Goal: Information Seeking & Learning: Find specific fact

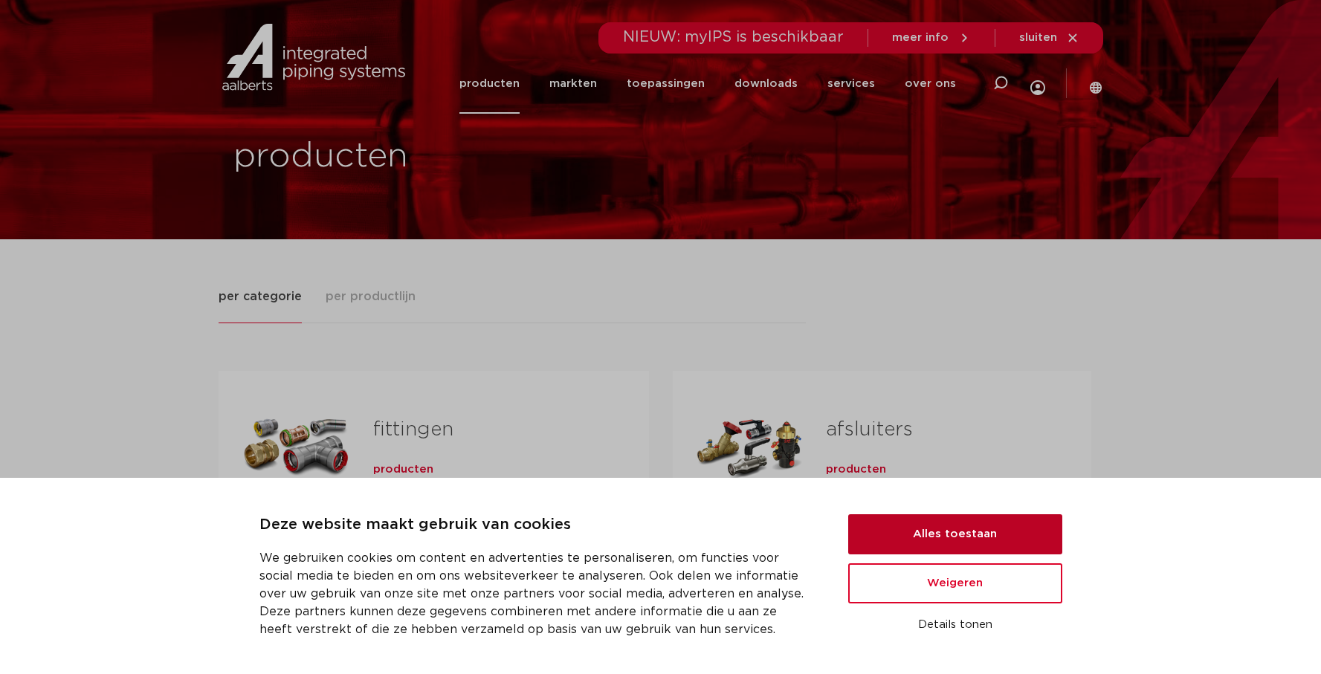
click at [952, 529] on button "Alles toestaan" at bounding box center [955, 535] width 214 height 40
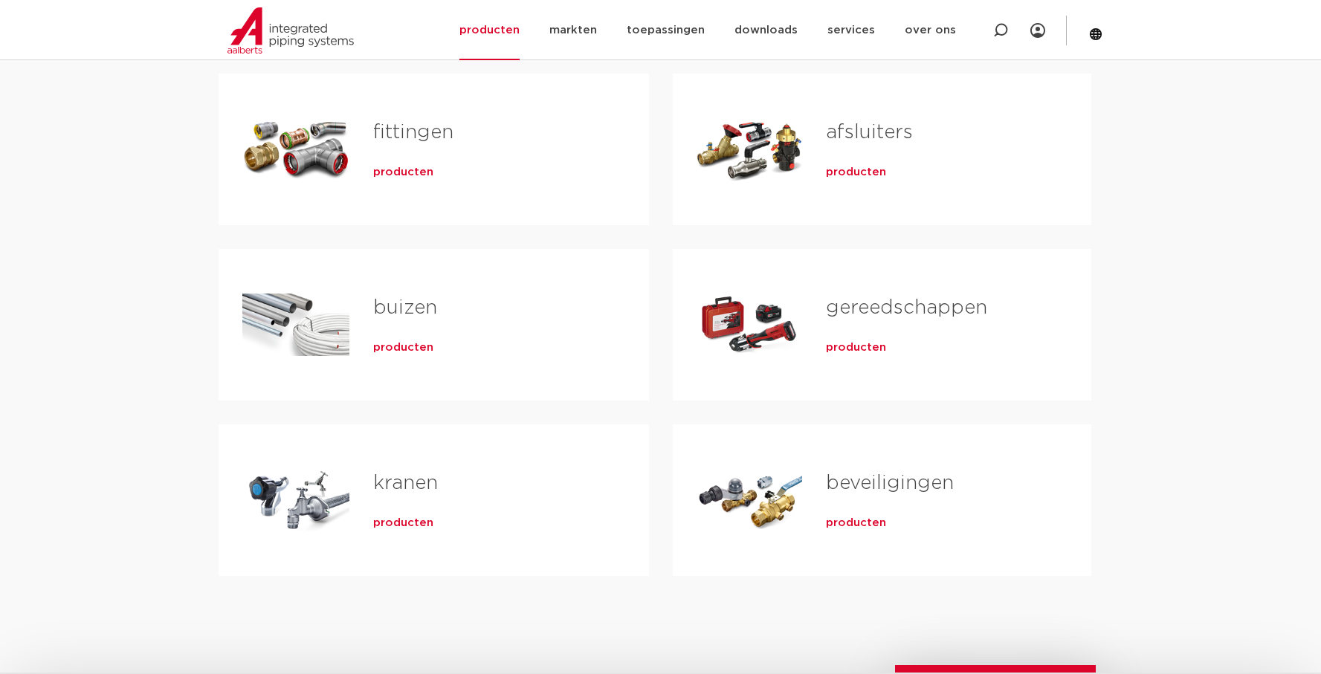
scroll to position [372, 0]
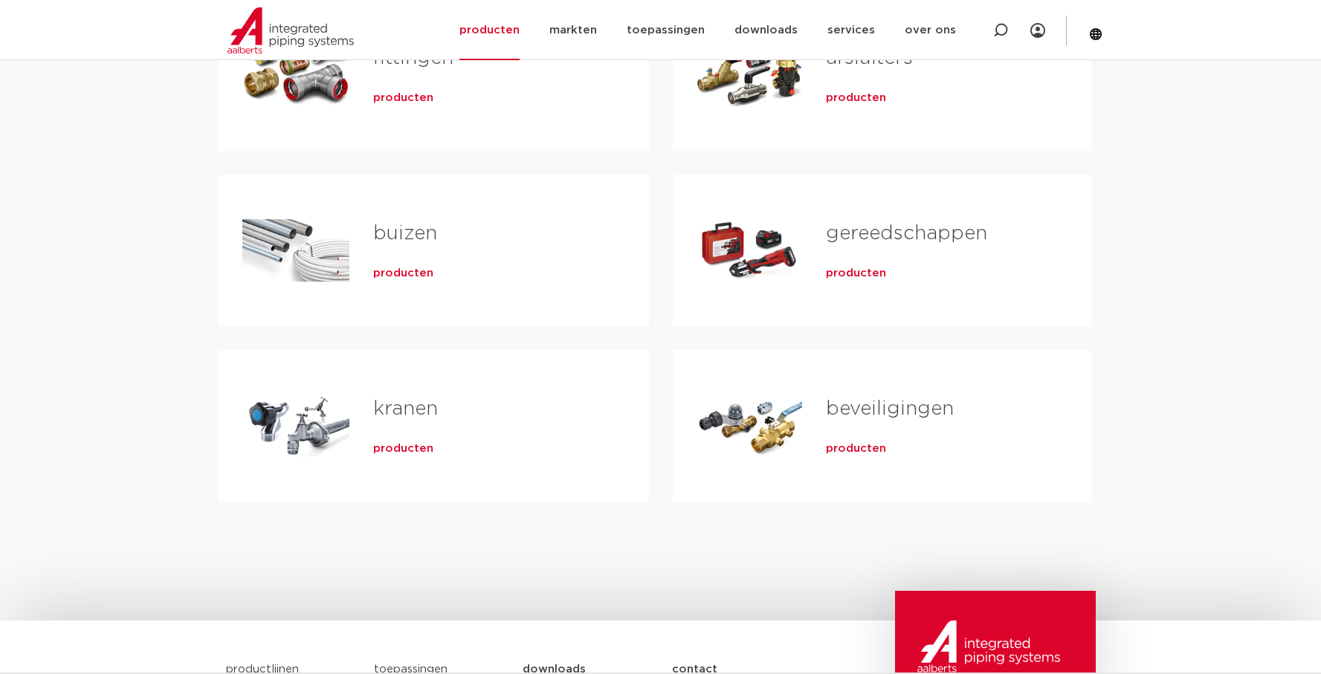
click at [387, 410] on link "kranen" at bounding box center [405, 408] width 65 height 19
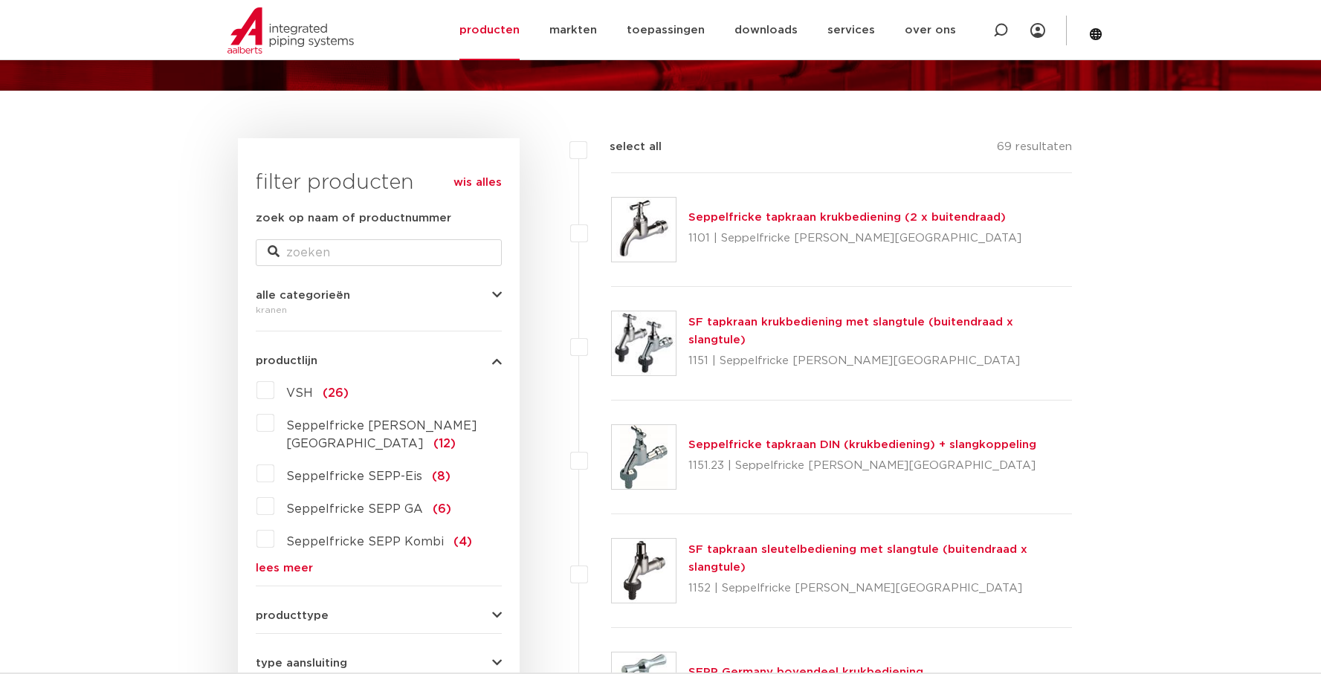
scroll to position [223, 0]
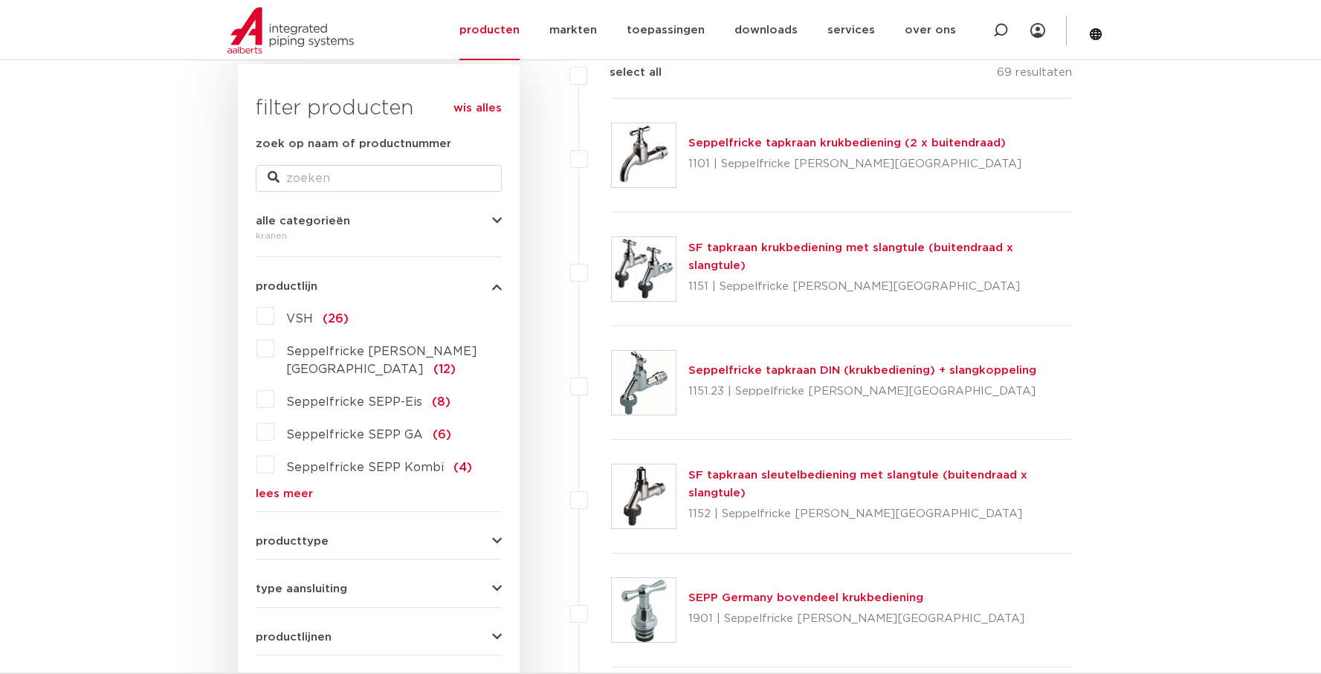
click at [274, 318] on label "VSH (26)" at bounding box center [311, 316] width 74 height 24
click at [0, 0] on input "VSH (26)" at bounding box center [0, 0] width 0 height 0
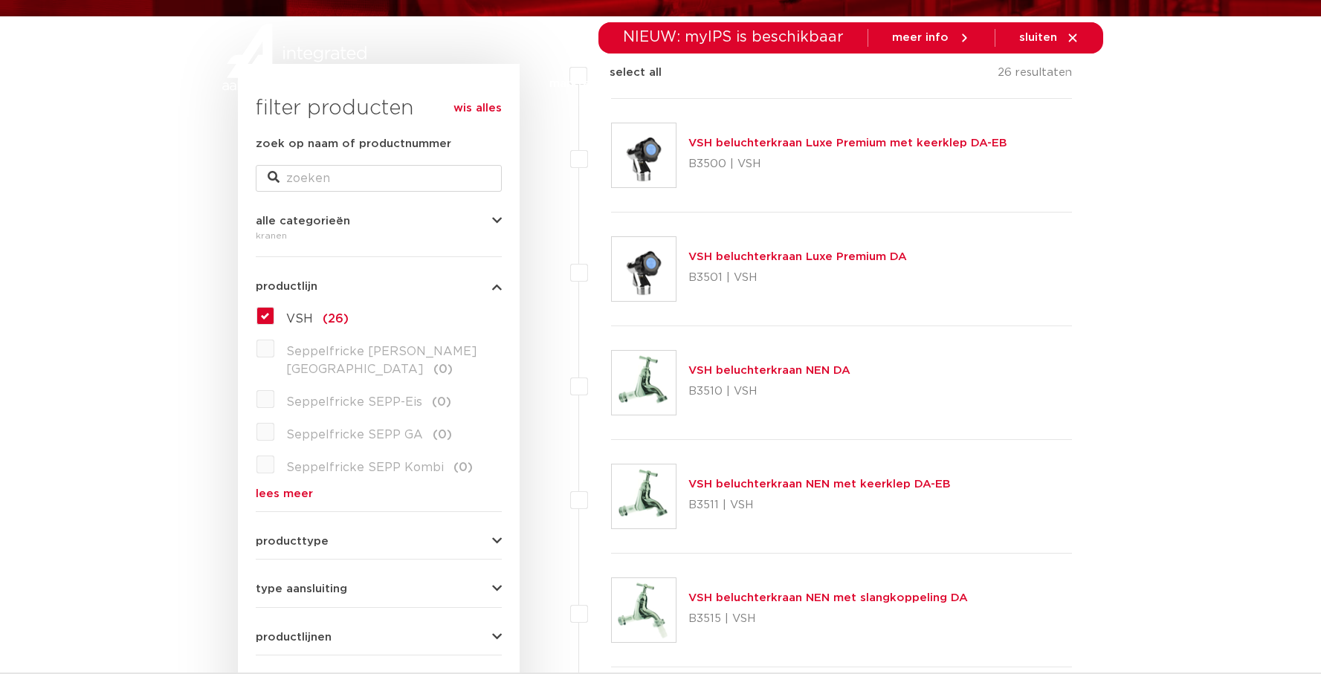
click at [319, 536] on span "producttype" at bounding box center [292, 541] width 73 height 11
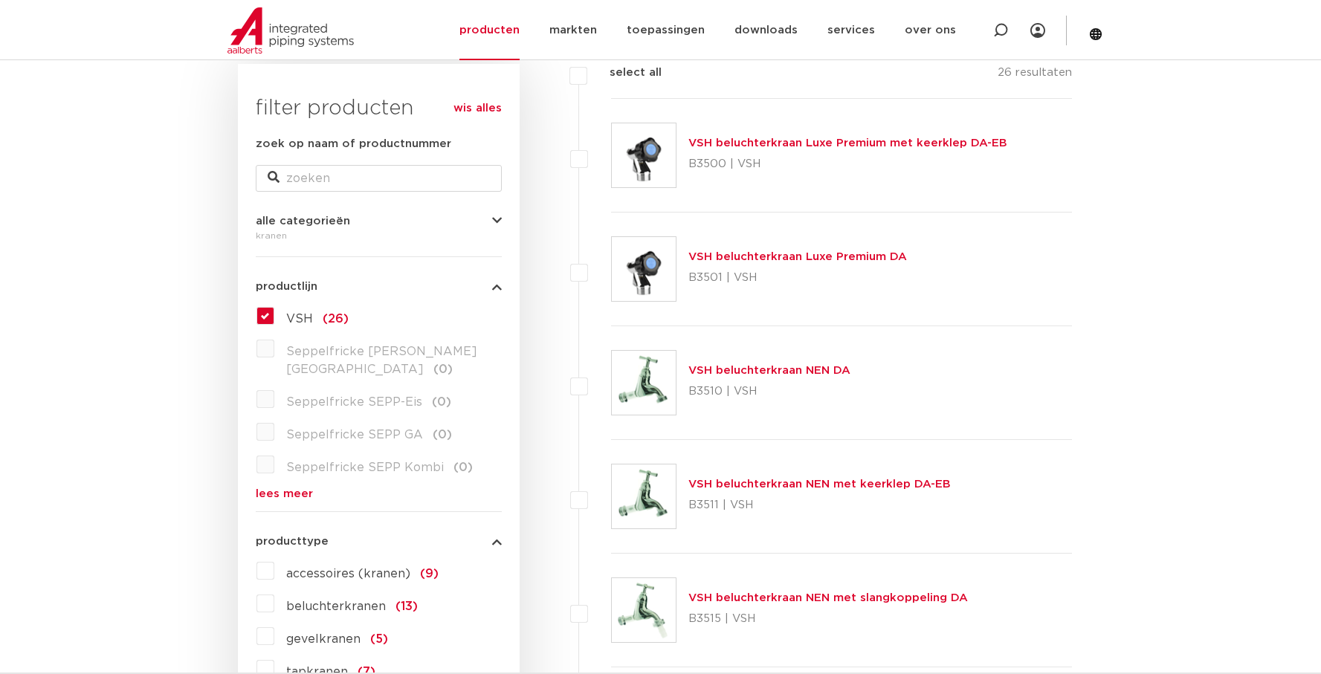
scroll to position [297, 0]
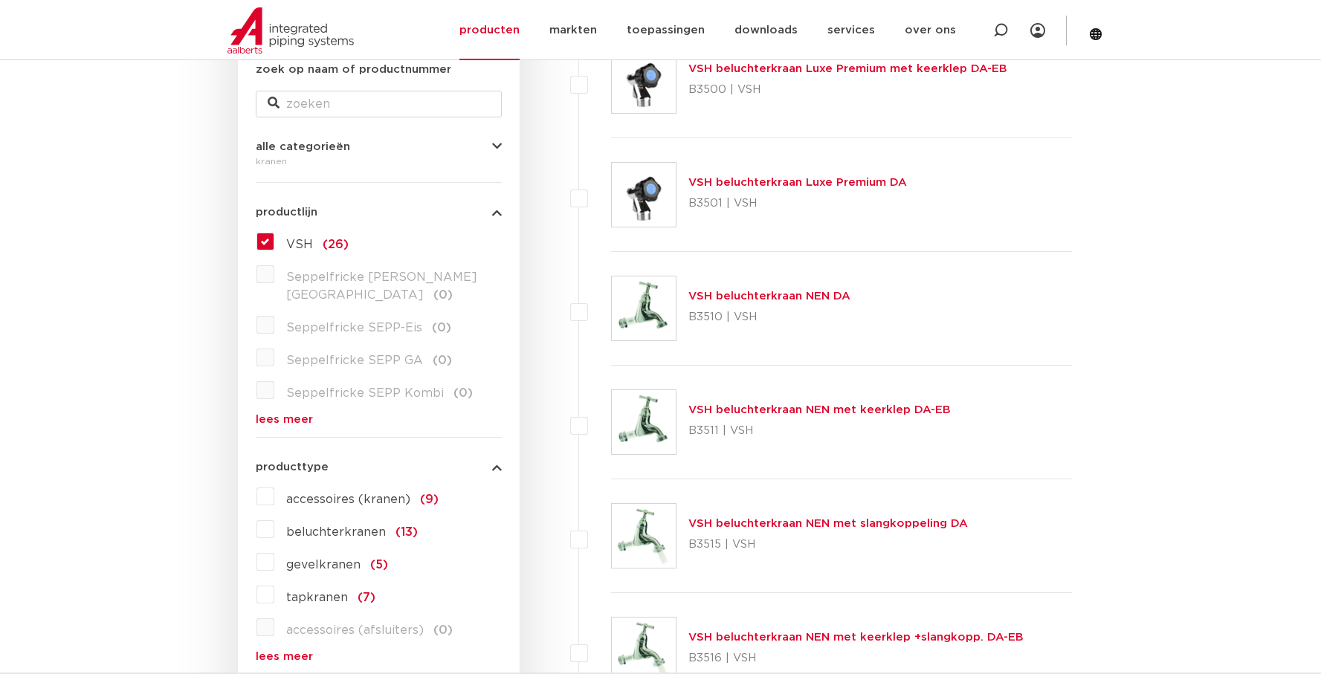
click at [315, 559] on span "gevelkranen" at bounding box center [323, 565] width 74 height 12
click at [0, 0] on input "gevelkranen (5)" at bounding box center [0, 0] width 0 height 0
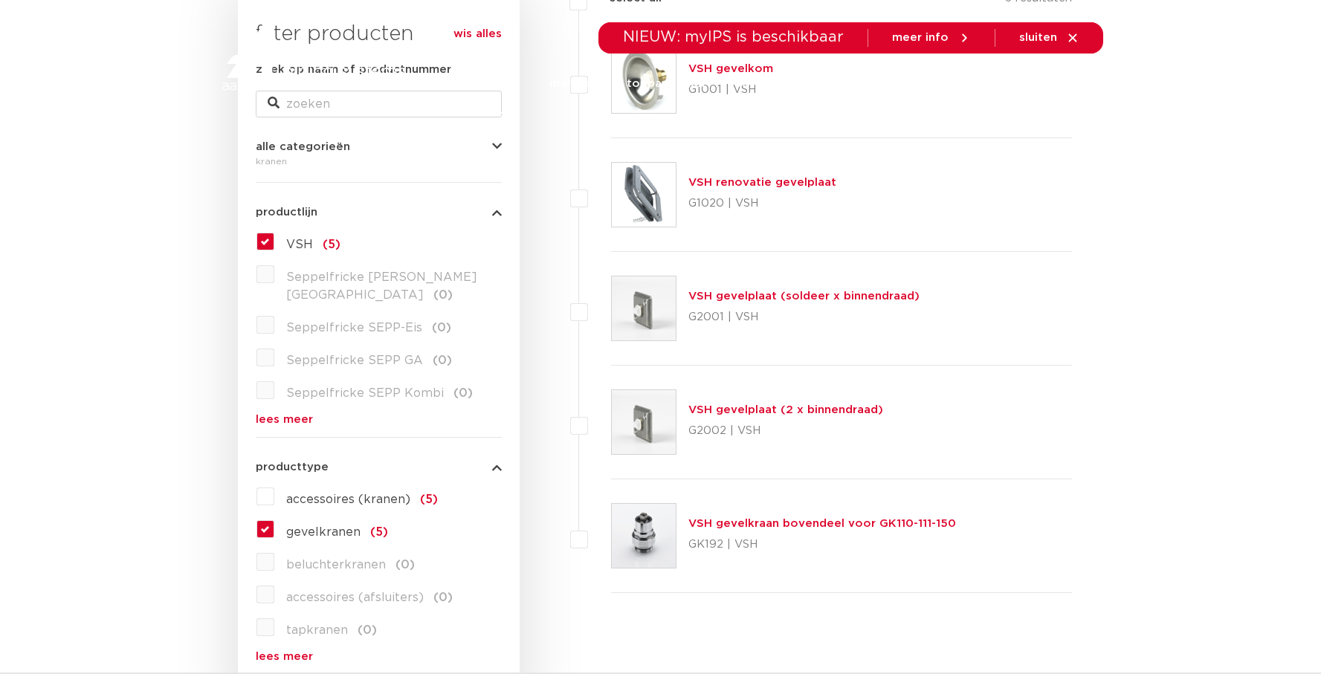
click at [729, 522] on link "VSH gevelkraan bovendeel voor GK110-111-150" at bounding box center [823, 523] width 268 height 11
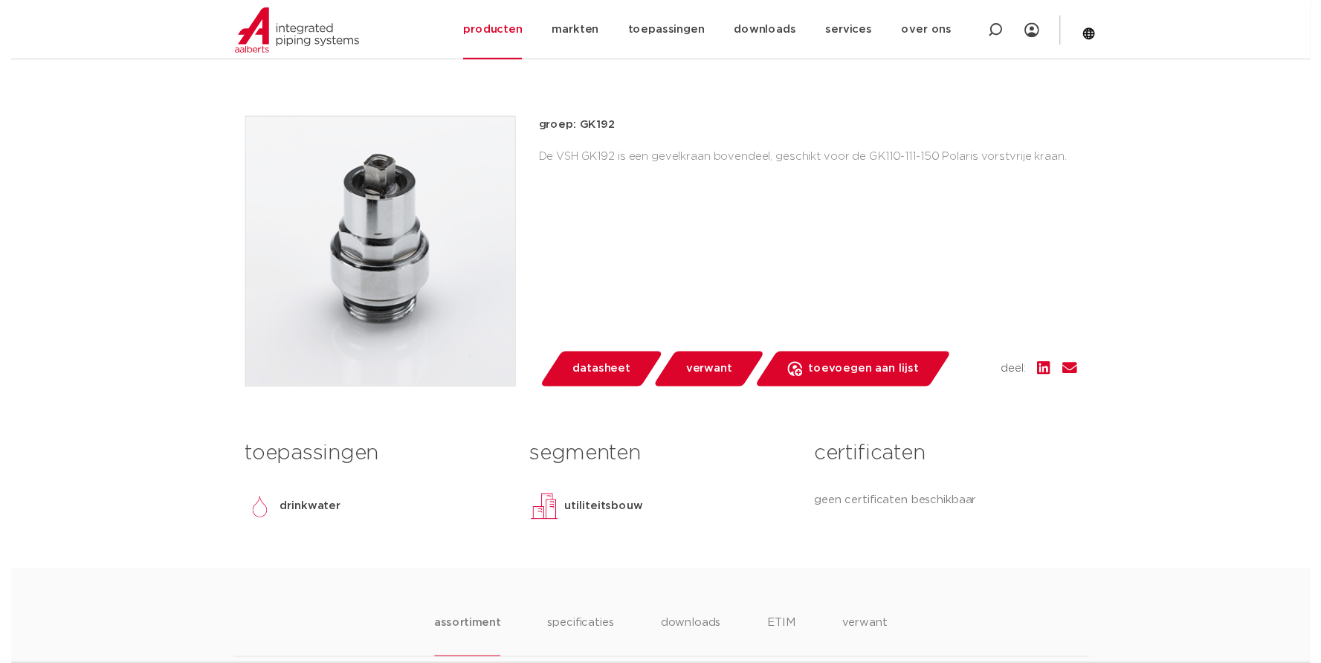
scroll to position [372, 0]
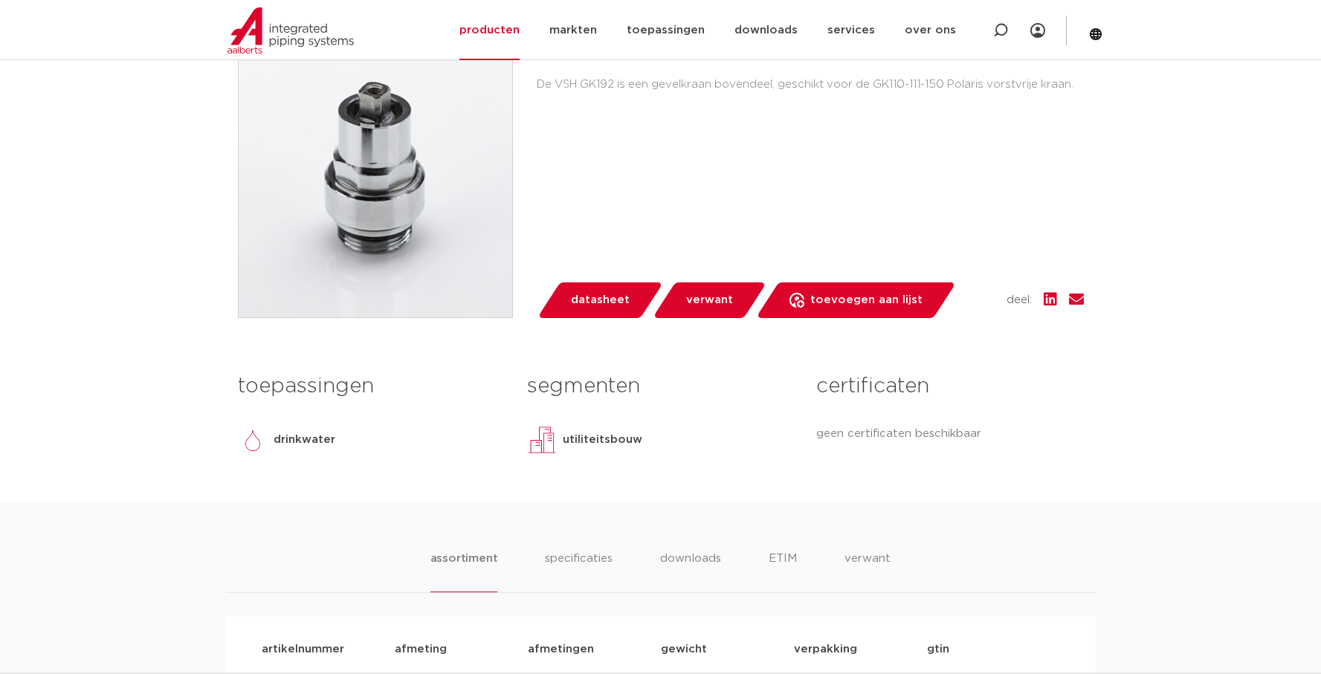
click at [597, 303] on span "datasheet" at bounding box center [600, 301] width 59 height 24
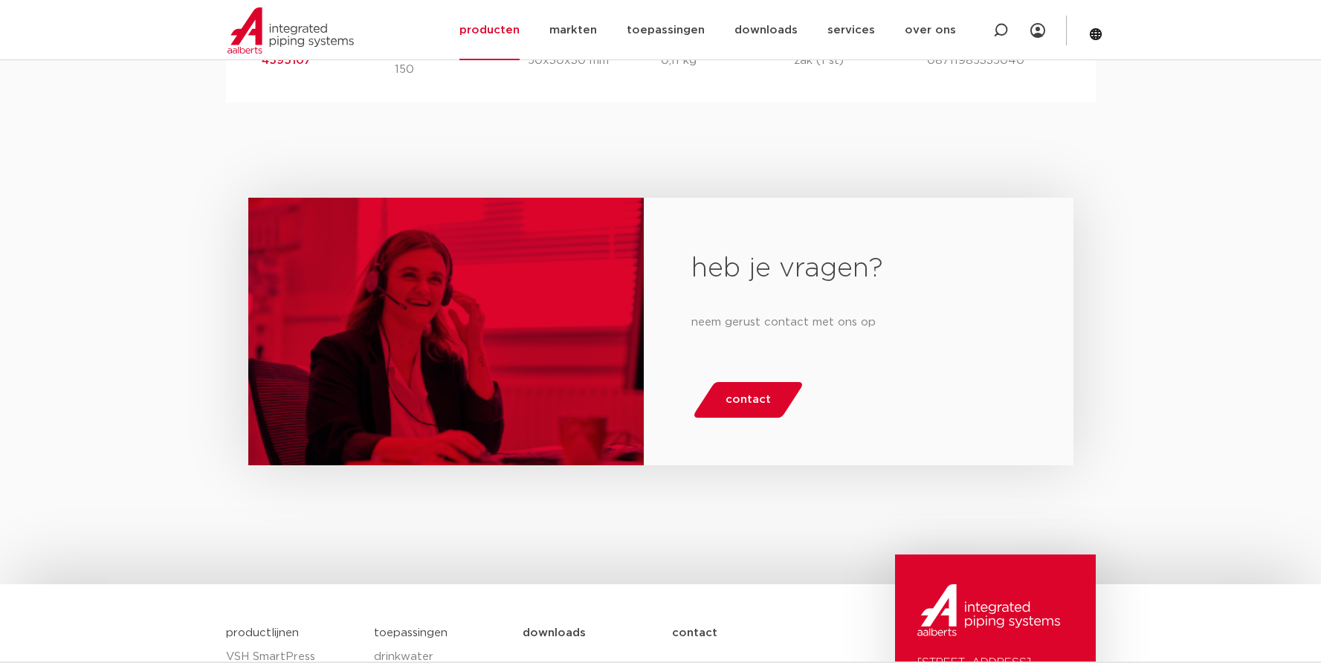
scroll to position [576, 0]
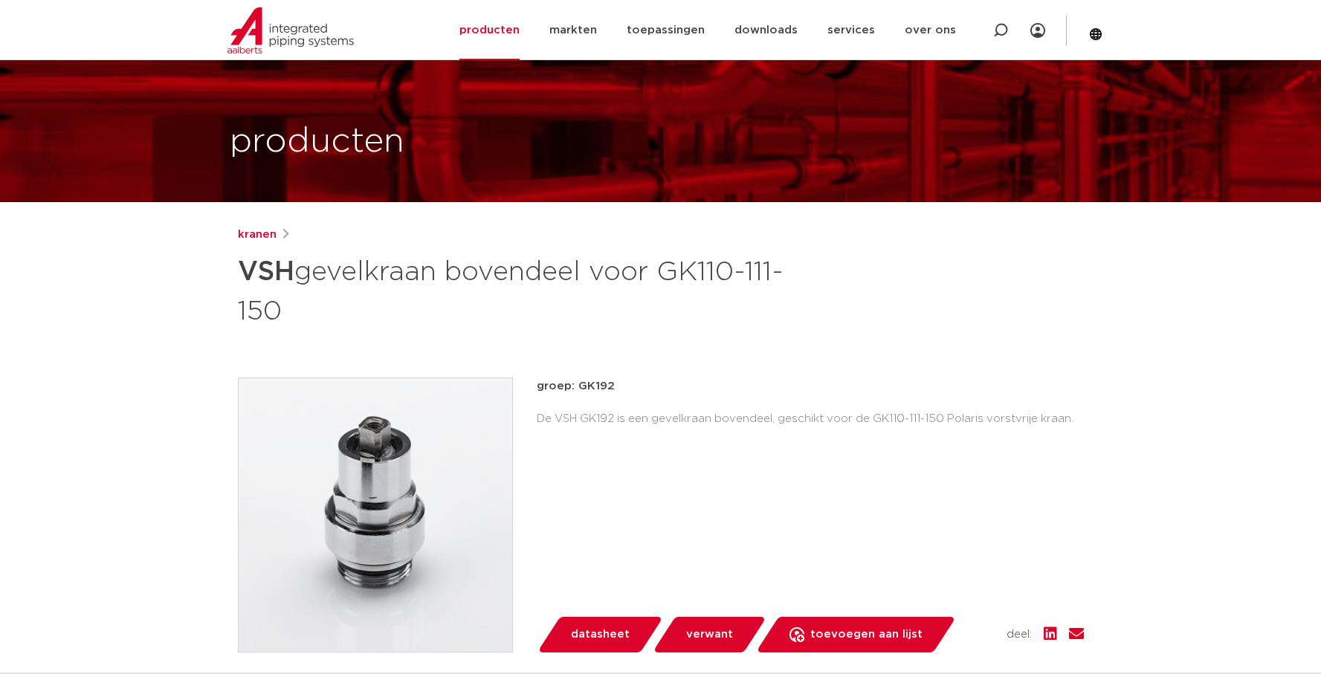
scroll to position [112, 0]
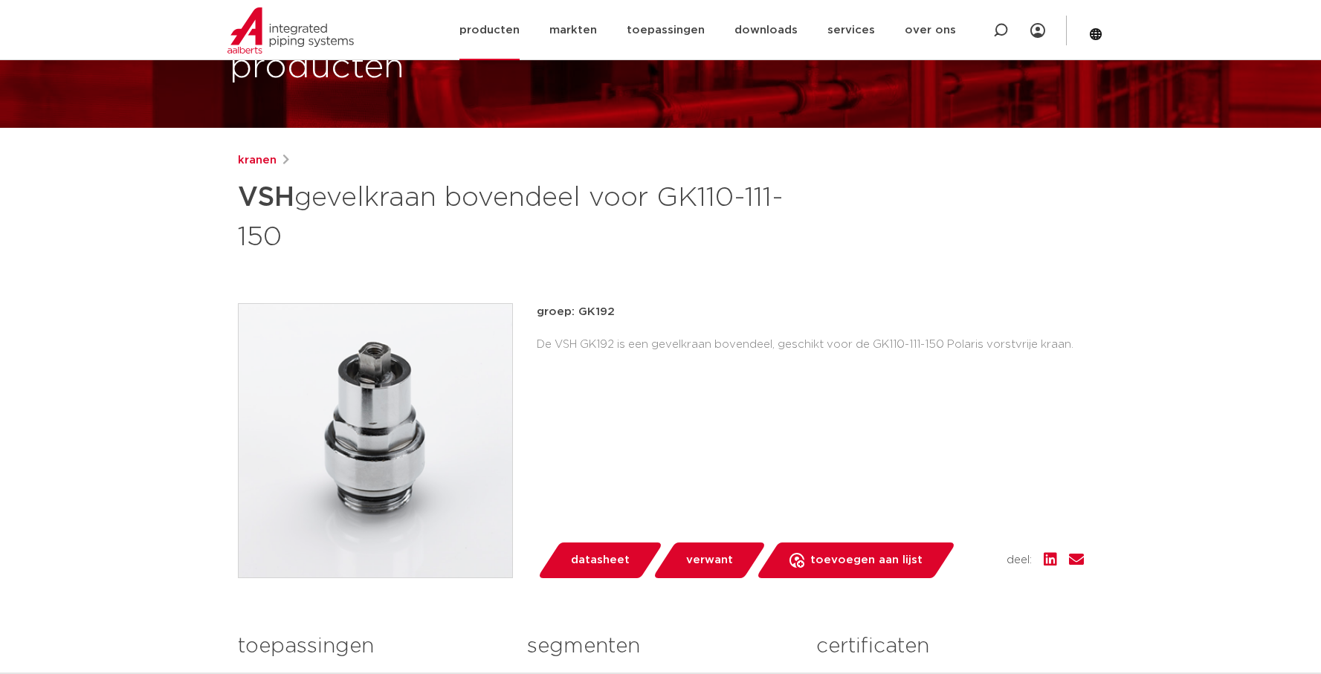
click at [502, 33] on link "producten" at bounding box center [490, 30] width 60 height 60
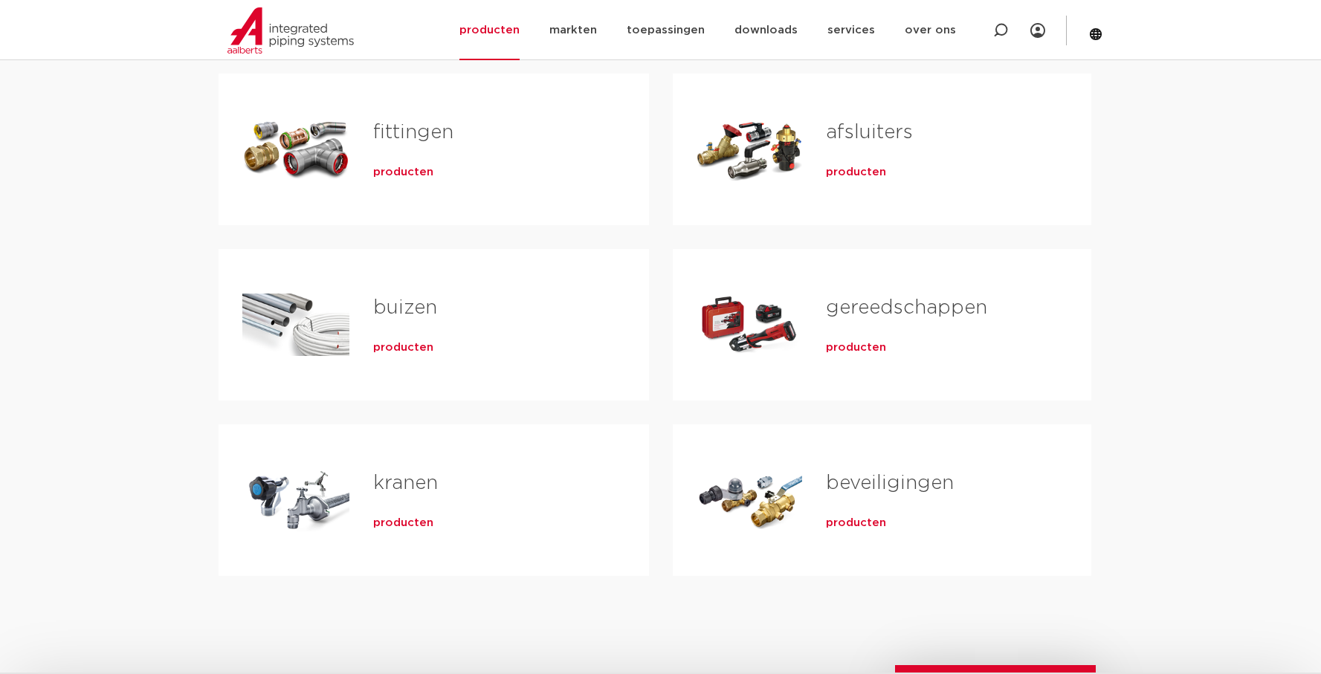
scroll to position [372, 0]
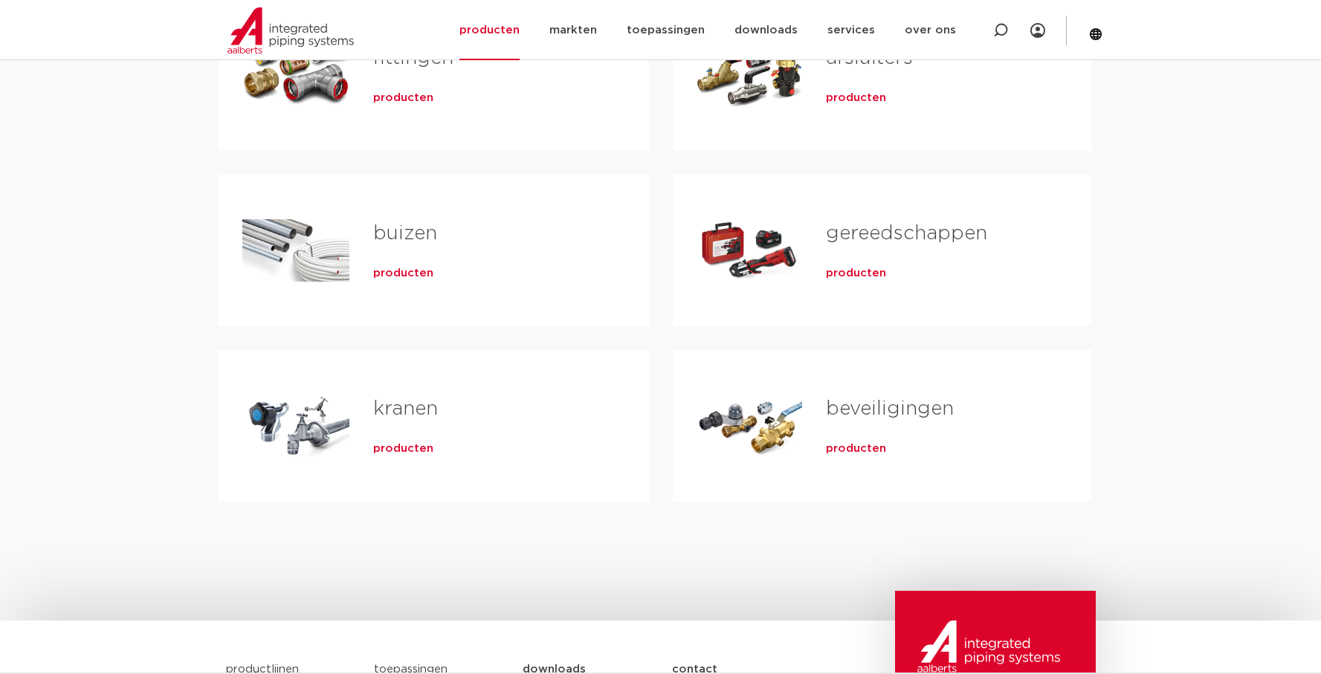
click at [402, 448] on span "producten" at bounding box center [403, 449] width 60 height 15
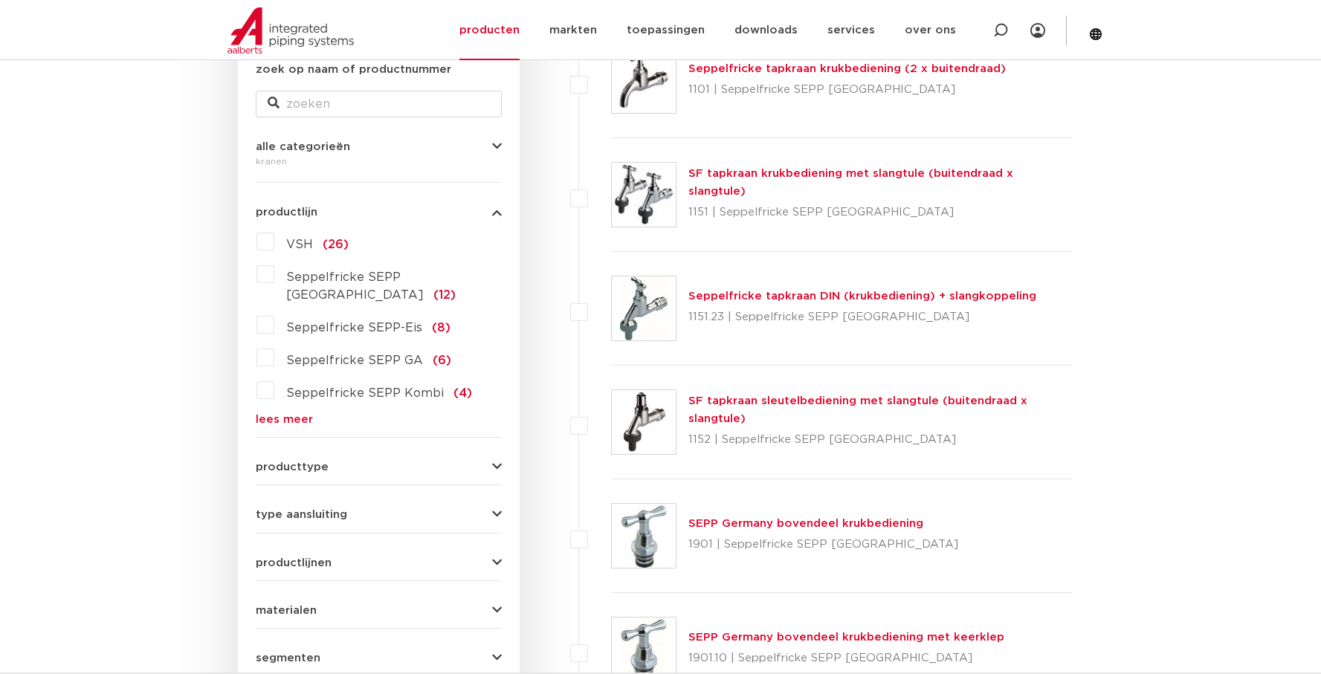
click at [320, 462] on span "producttype" at bounding box center [292, 467] width 73 height 11
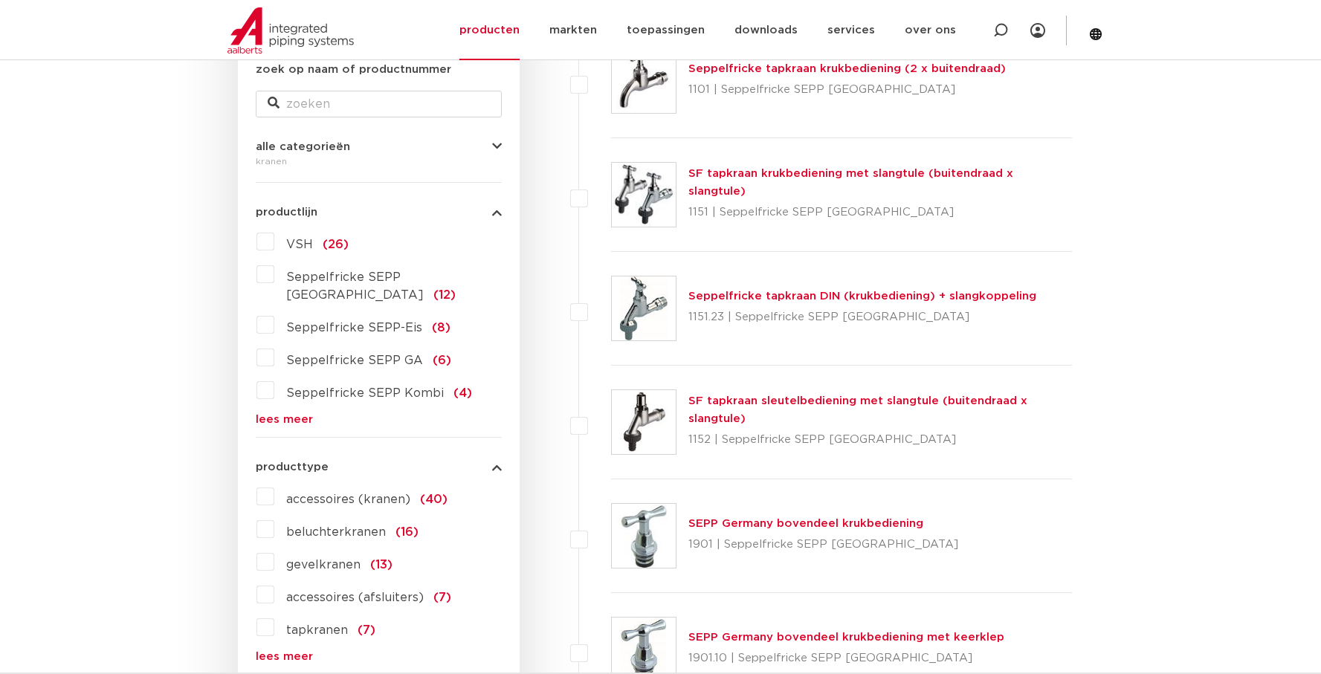
click at [334, 559] on span "gevelkranen" at bounding box center [323, 565] width 74 height 12
click at [0, 0] on input "gevelkranen (13)" at bounding box center [0, 0] width 0 height 0
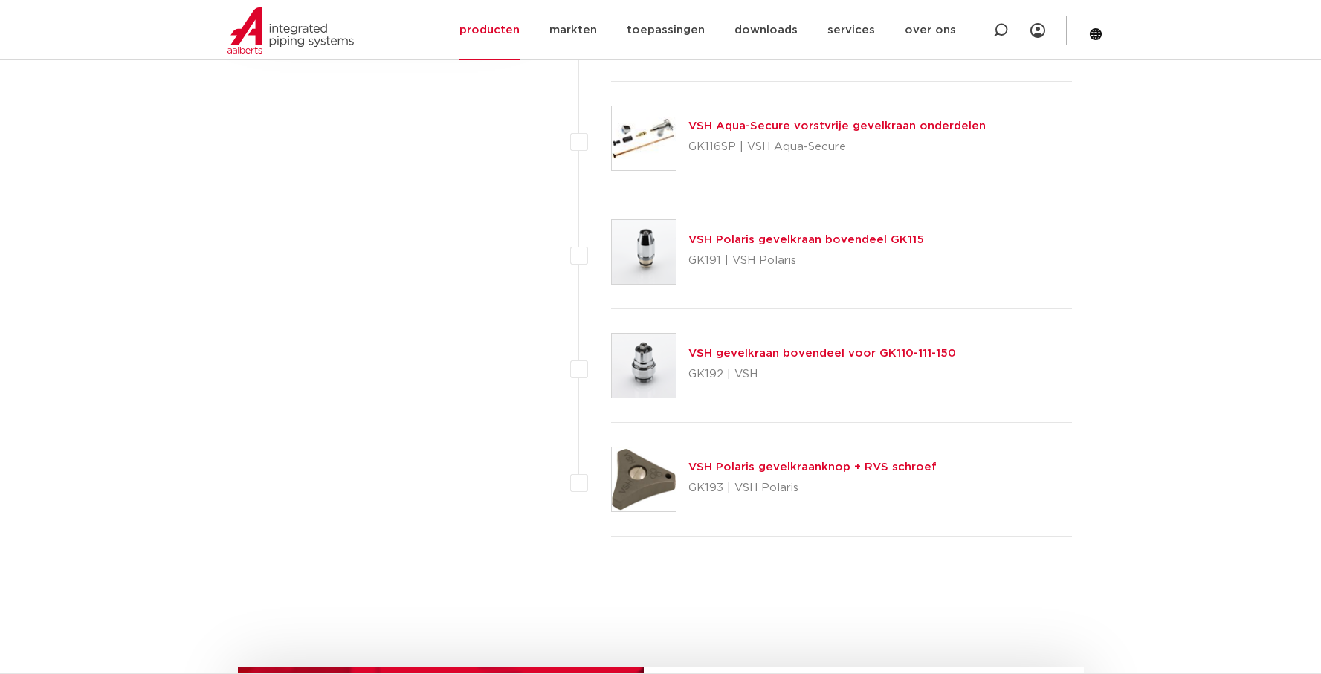
scroll to position [1338, 0]
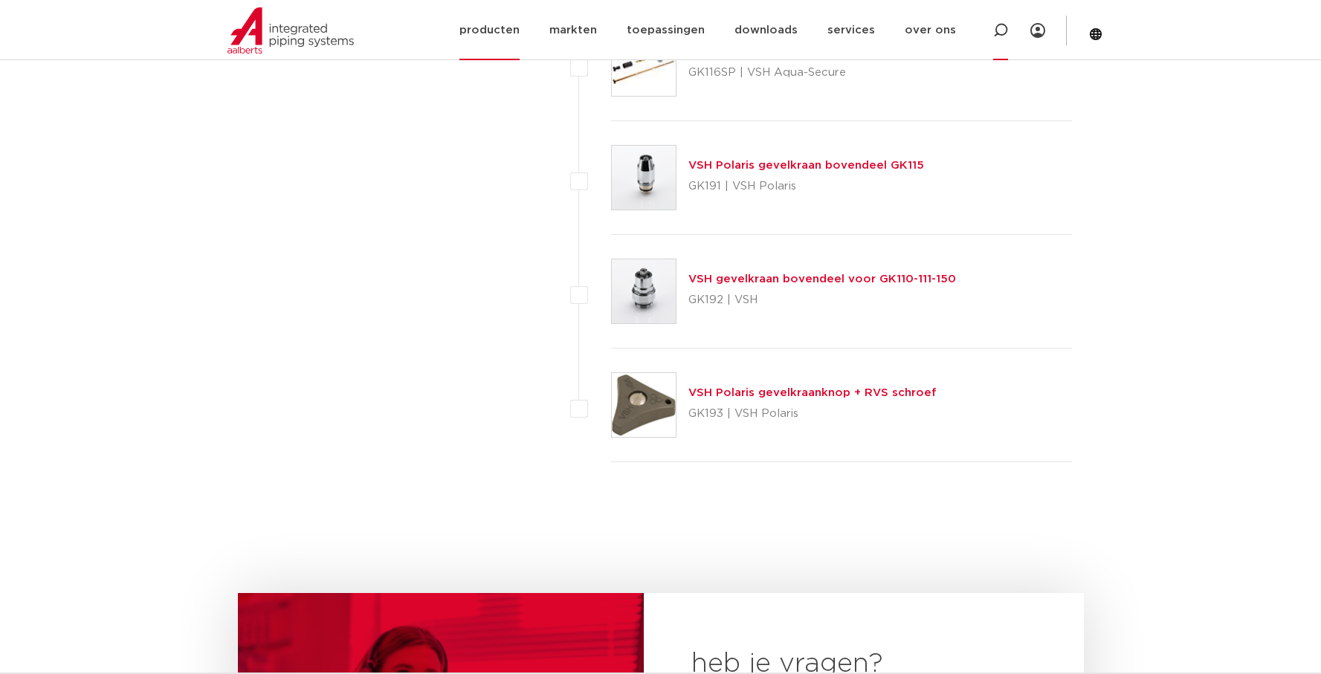
click at [1002, 28] on icon at bounding box center [1000, 30] width 15 height 15
type input "gk 110"
click button "Zoeken" at bounding box center [0, 0] width 0 height 0
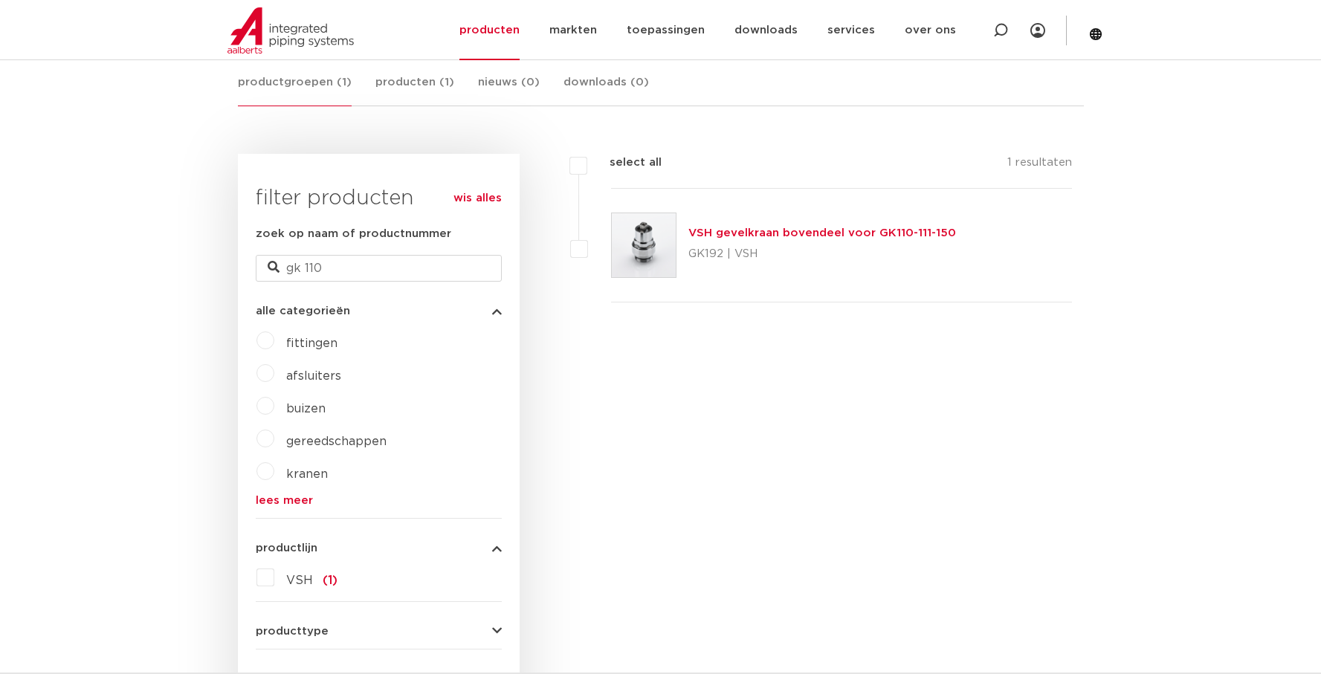
scroll to position [210, 0]
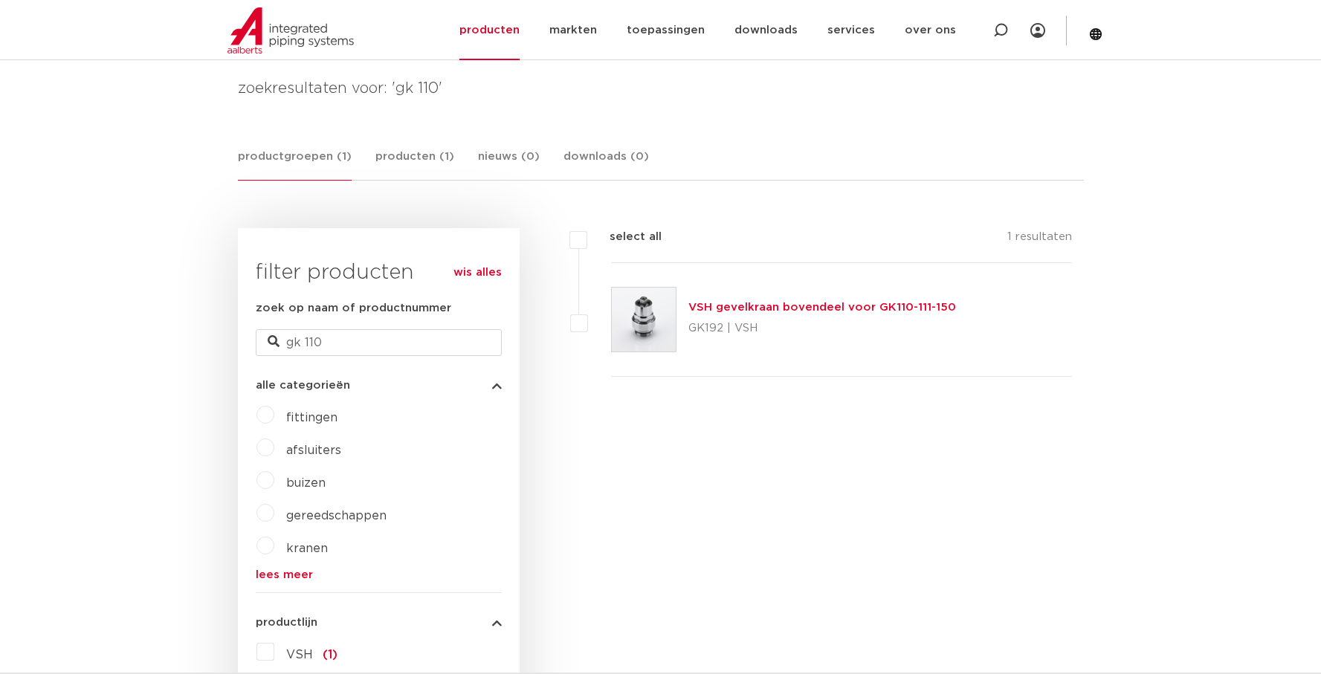
click at [742, 307] on link "VSH gevelkraan bovendeel voor GK110-111-150" at bounding box center [823, 307] width 268 height 11
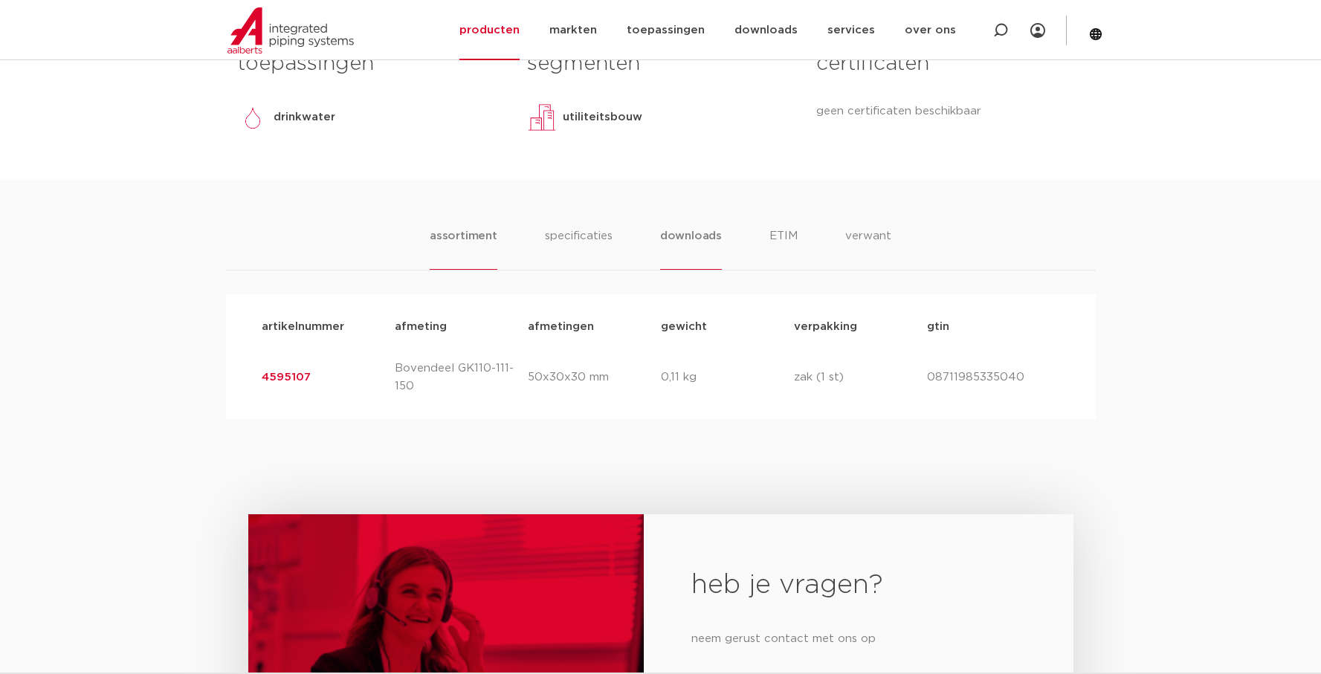
scroll to position [669, 0]
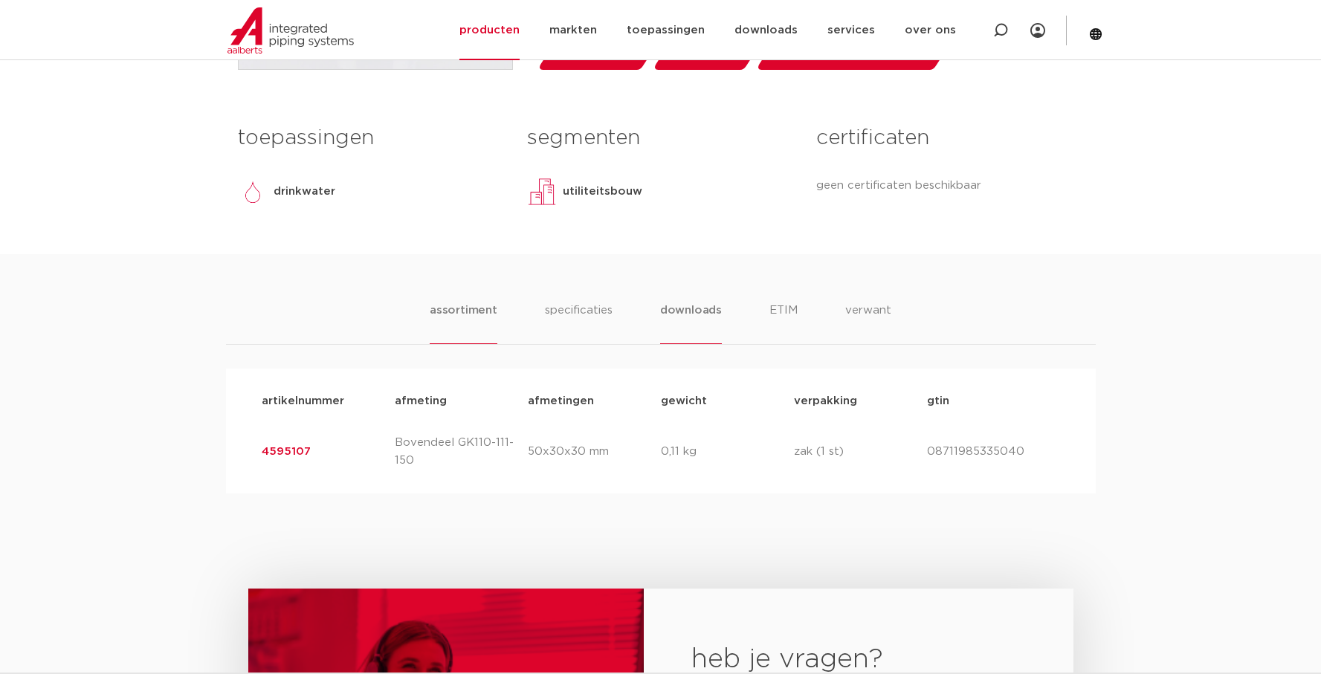
click at [683, 310] on li "downloads" at bounding box center [691, 323] width 62 height 42
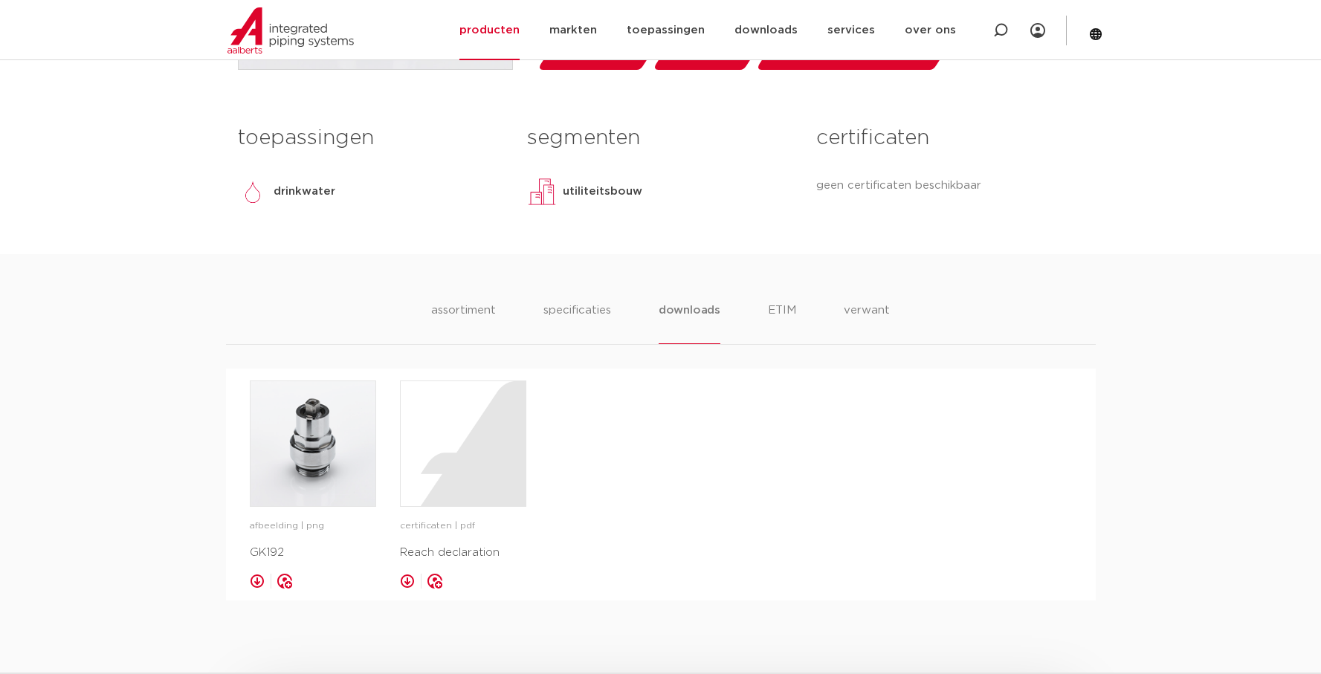
click at [660, 443] on div "afbeelding | png GK192 opslaan in my IPS certificaten | pdf" at bounding box center [661, 485] width 822 height 208
